Goal: Task Accomplishment & Management: Manage account settings

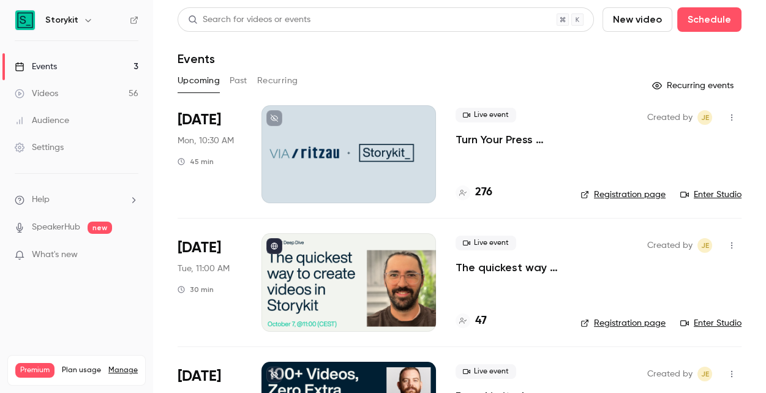
click at [77, 18] on div "Storykit" at bounding box center [82, 20] width 75 height 15
click at [53, 196] on li "Help" at bounding box center [77, 199] width 124 height 13
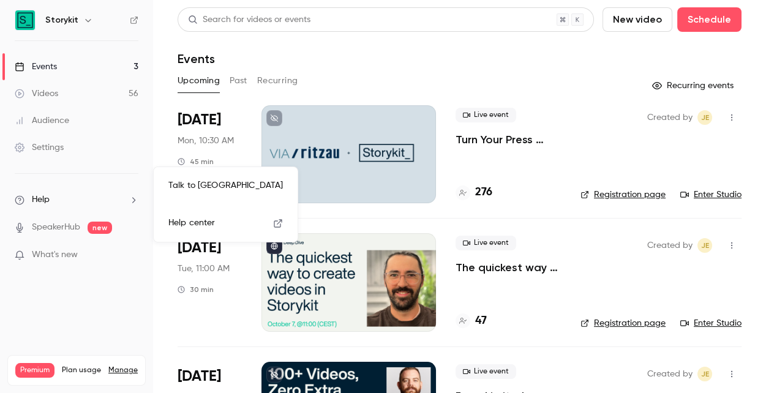
click at [212, 220] on span "Help center" at bounding box center [191, 223] width 47 height 13
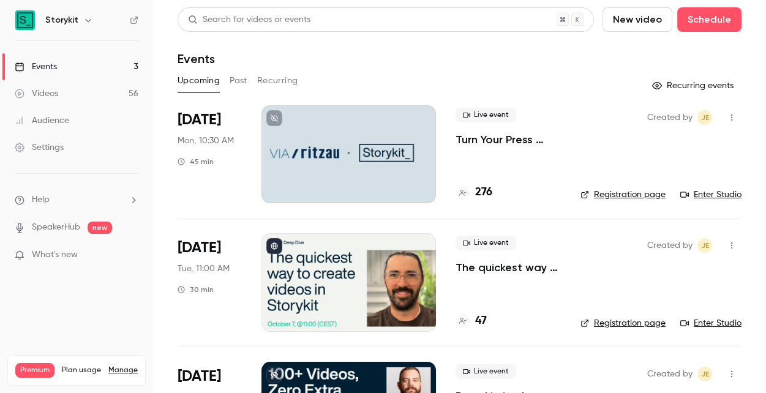
click at [72, 248] on span "What's new" at bounding box center [55, 254] width 46 height 13
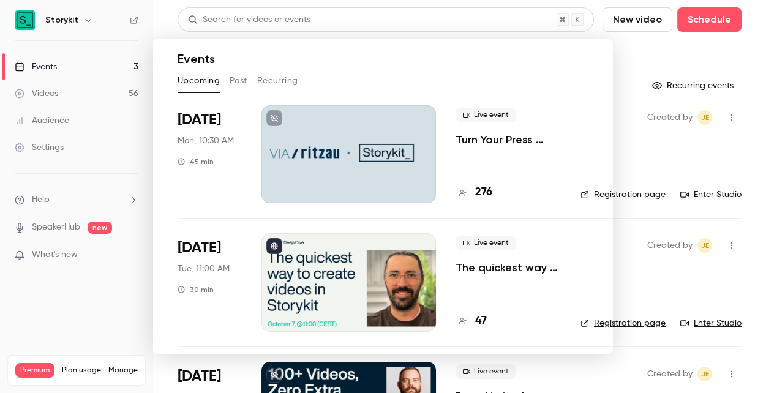
click at [95, 130] on div at bounding box center [383, 196] width 766 height 393
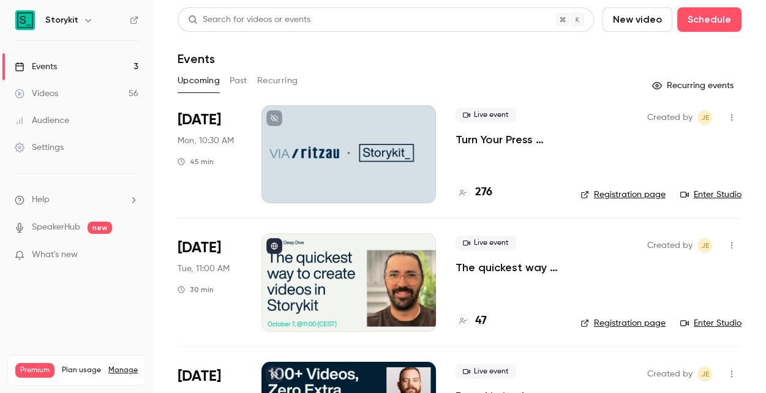
click at [76, 70] on link "Events 3" at bounding box center [76, 66] width 153 height 27
click at [387, 187] on div at bounding box center [348, 154] width 174 height 98
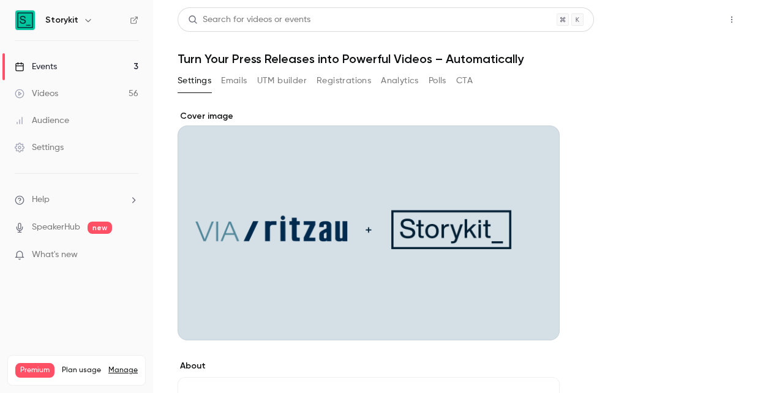
click at [681, 20] on button "Share" at bounding box center [687, 19] width 48 height 24
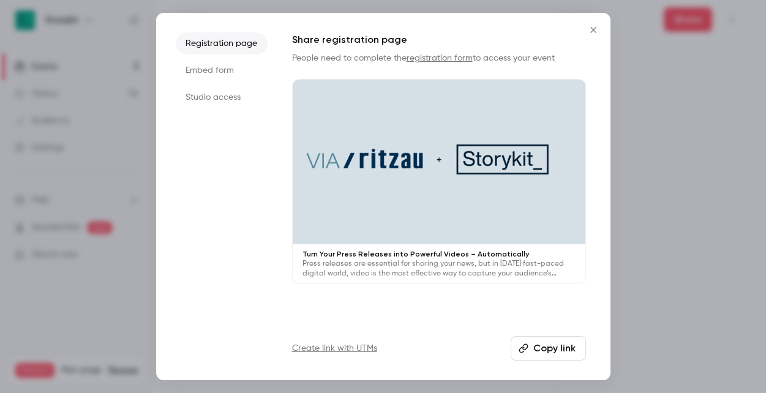
click at [543, 348] on button "Copy link" at bounding box center [547, 348] width 75 height 24
click at [677, 157] on div at bounding box center [383, 196] width 766 height 393
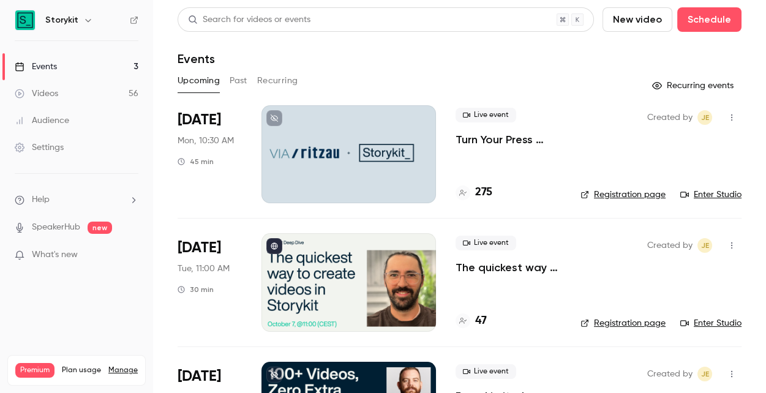
click at [396, 162] on div at bounding box center [348, 154] width 174 height 98
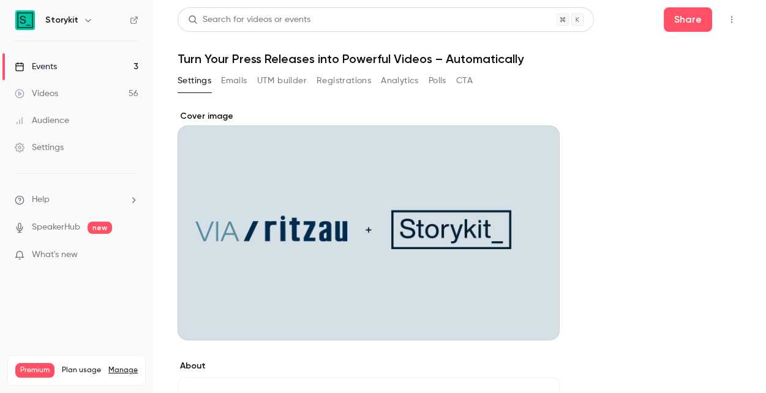
click at [241, 79] on button "Emails" at bounding box center [234, 81] width 26 height 20
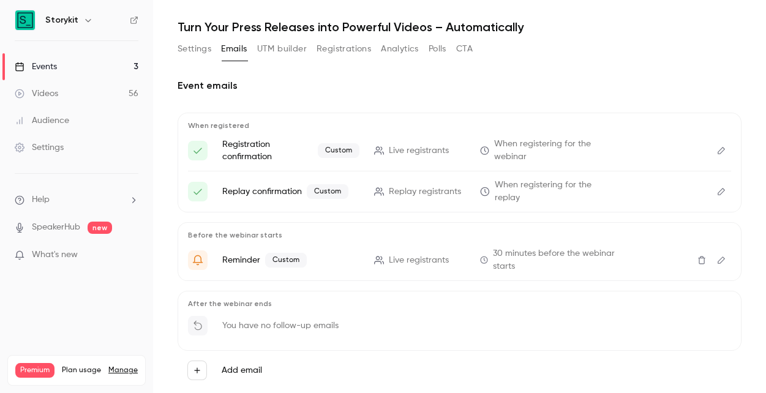
scroll to position [53, 0]
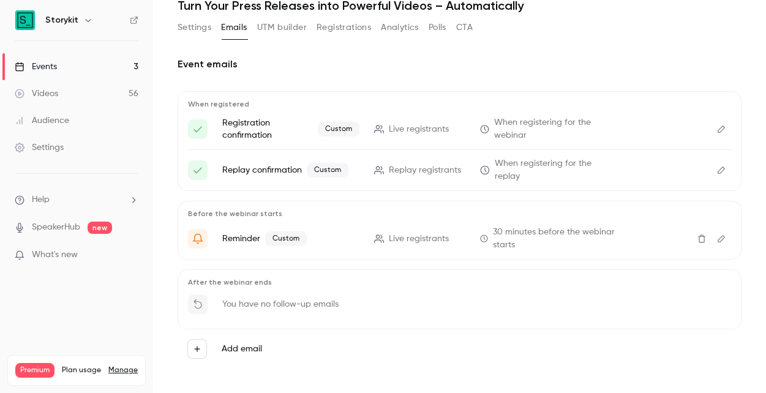
click at [722, 234] on icon "Edit" at bounding box center [721, 238] width 10 height 9
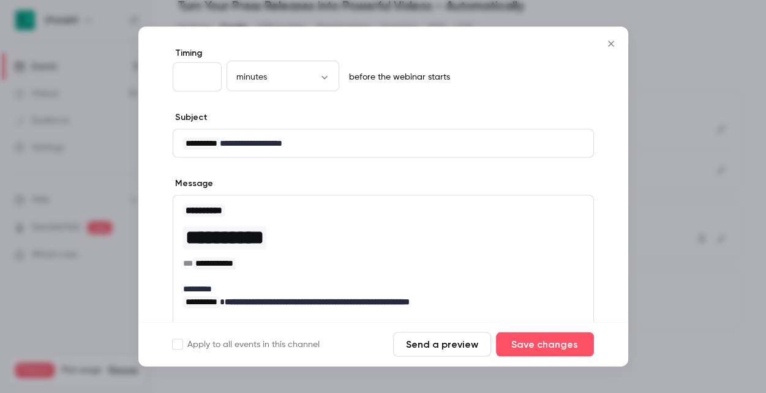
scroll to position [0, 0]
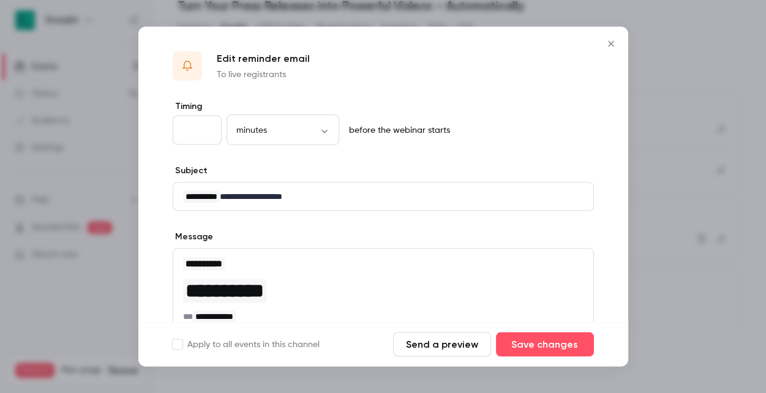
click at [610, 41] on icon "Close" at bounding box center [610, 44] width 15 height 10
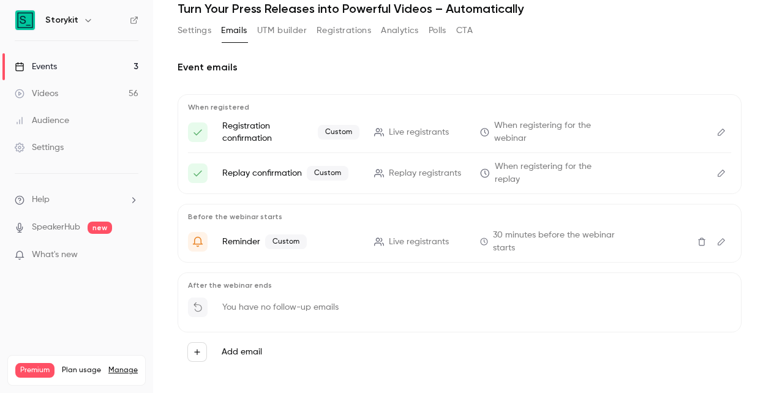
scroll to position [53, 0]
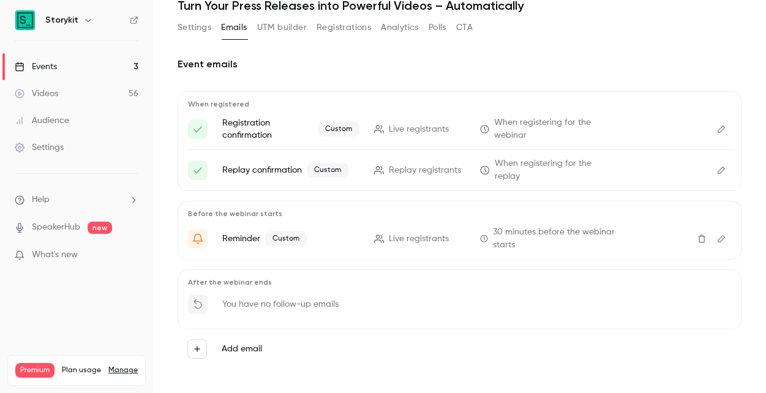
click at [203, 339] on button "Add email" at bounding box center [197, 349] width 20 height 20
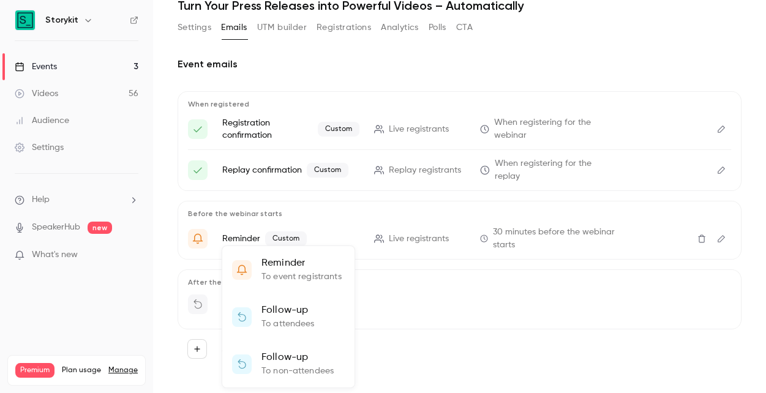
click at [279, 280] on p "To event registrants" at bounding box center [301, 277] width 80 height 13
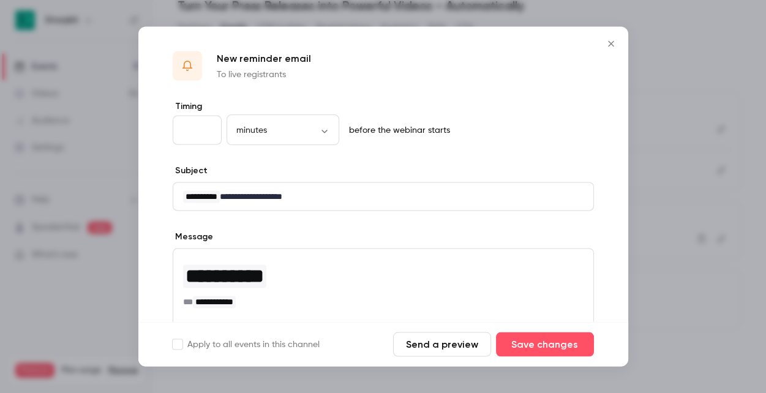
type input "*"
click at [209, 131] on input "*" at bounding box center [197, 130] width 49 height 29
click at [376, 129] on p "before the webinar starts" at bounding box center [397, 130] width 106 height 12
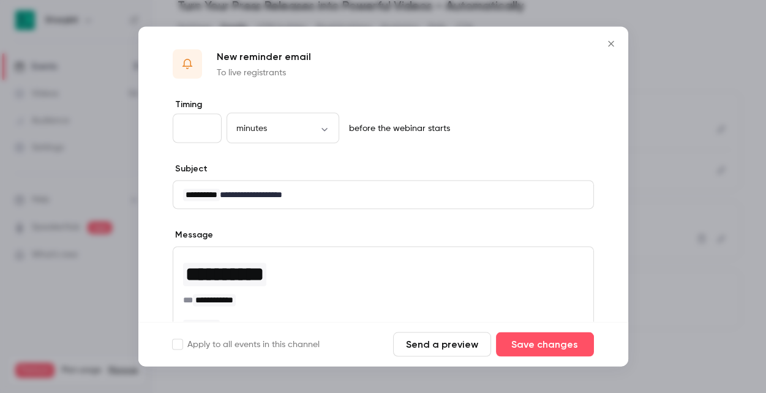
scroll to position [0, 0]
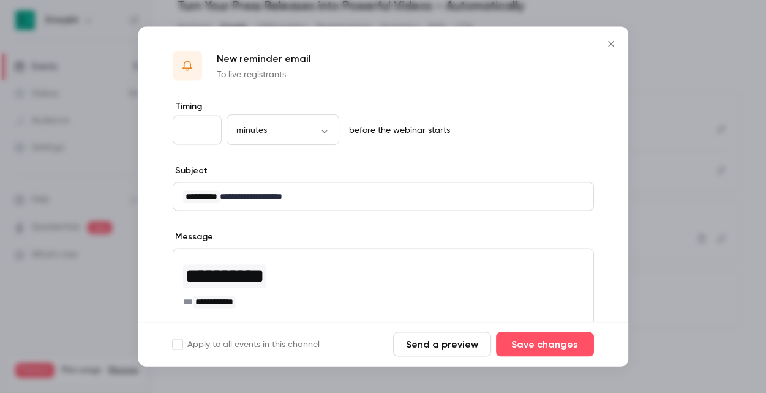
click at [610, 42] on icon "Close" at bounding box center [610, 44] width 15 height 10
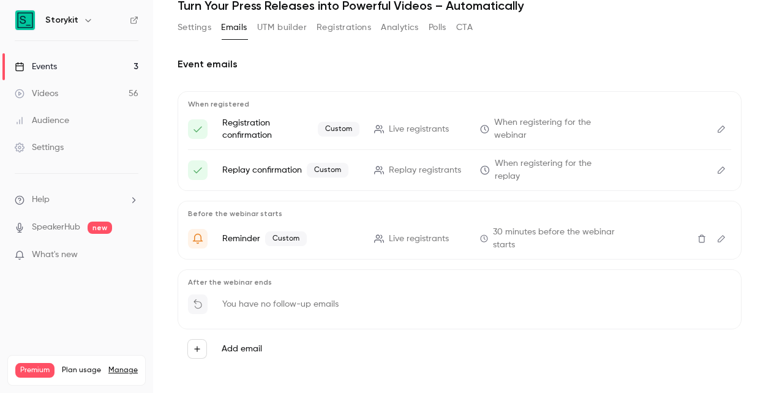
click at [335, 26] on button "Registrations" at bounding box center [343, 28] width 54 height 20
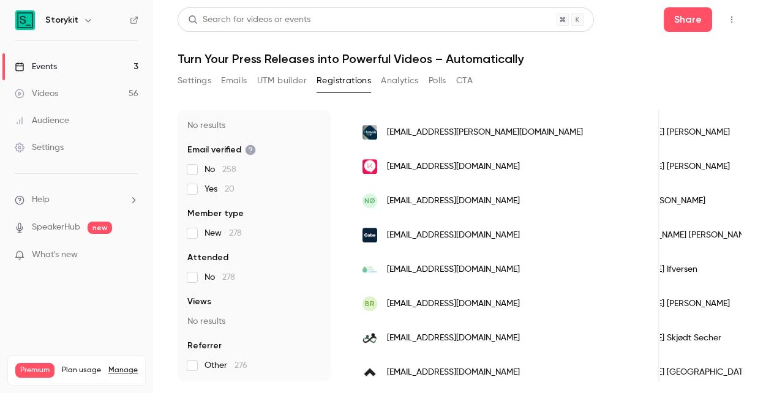
scroll to position [1559, 0]
